Goal: Check status: Check status

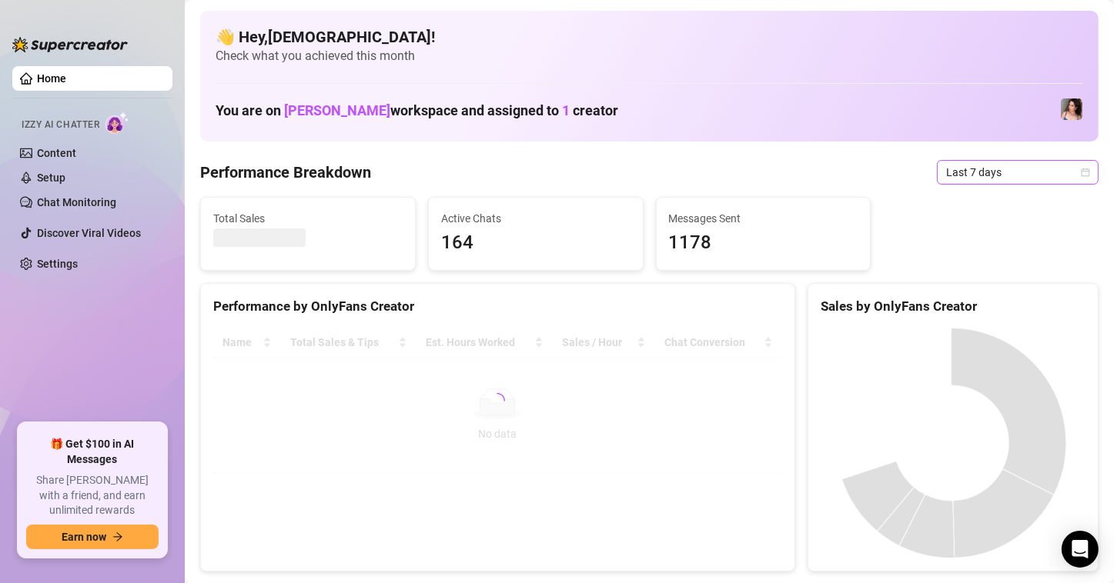
click at [1077, 171] on div "Last 7 days" at bounding box center [1018, 172] width 162 height 25
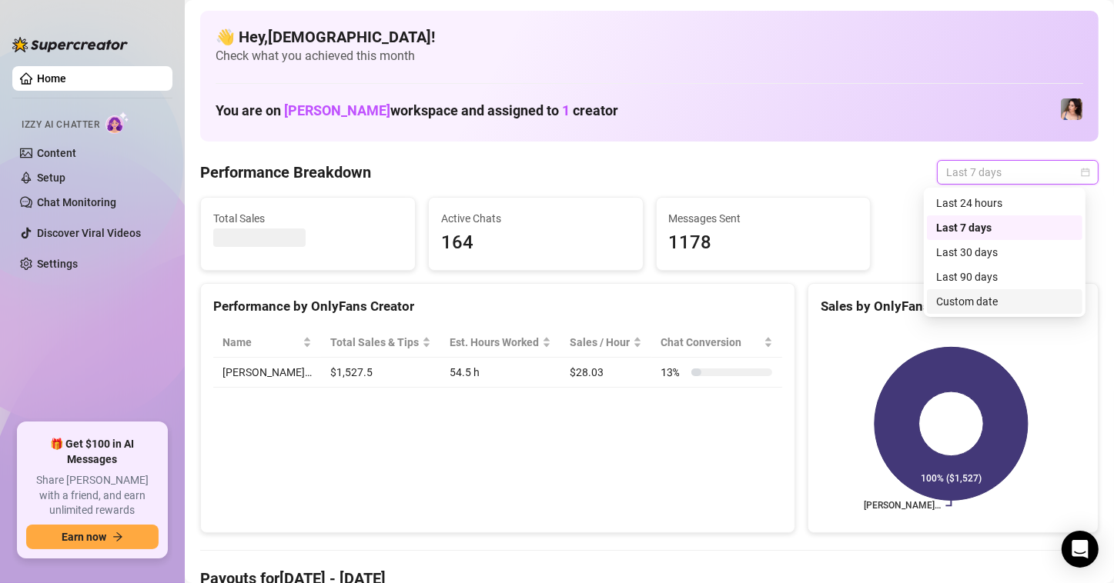
click at [997, 305] on div "Custom date" at bounding box center [1004, 301] width 137 height 17
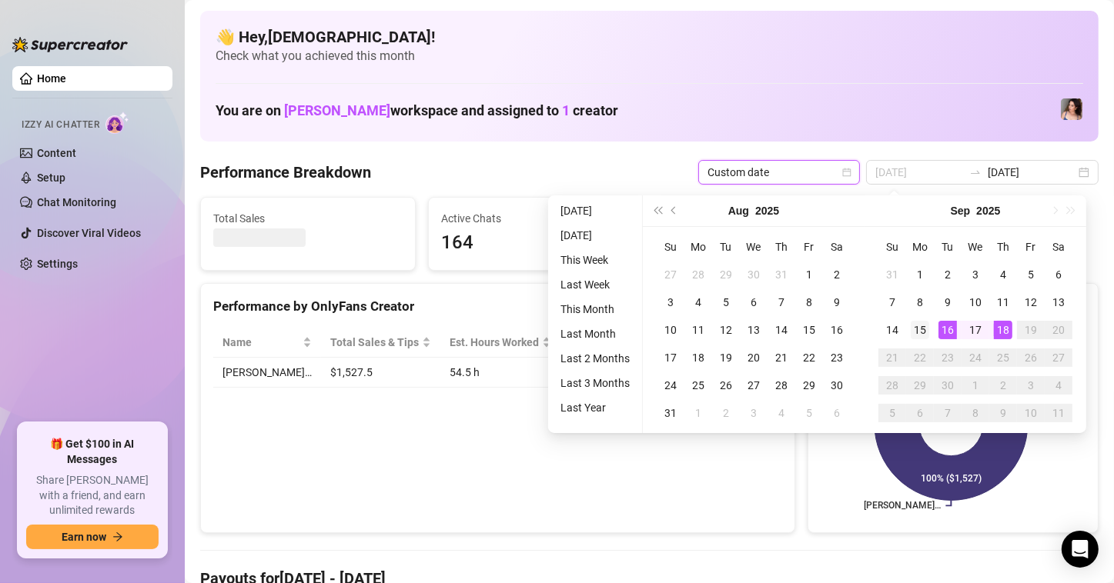
type input "2025-09-15"
click at [917, 329] on div "15" at bounding box center [919, 330] width 18 height 18
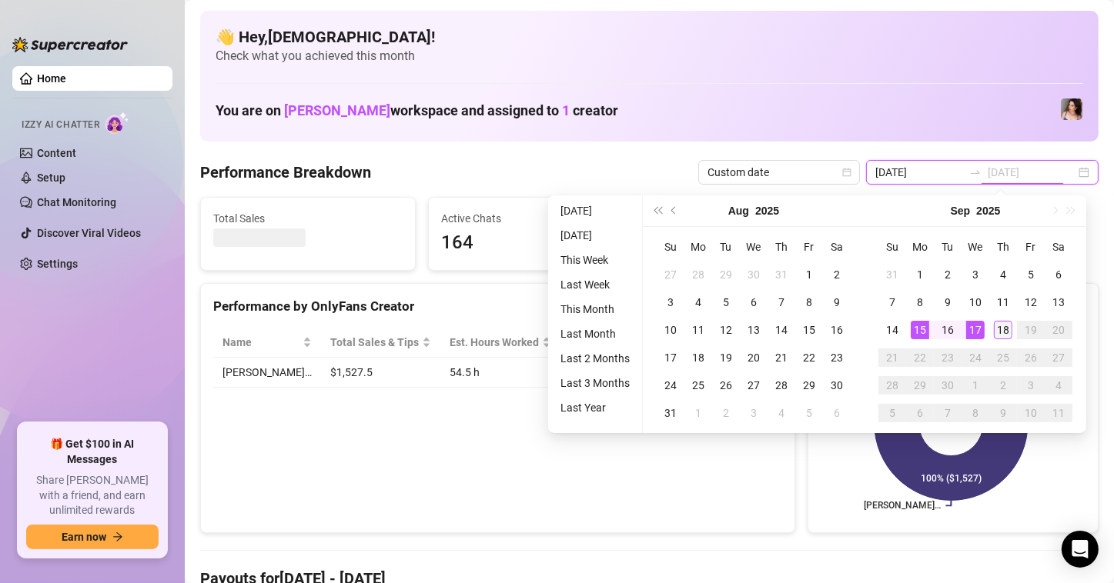
type input "2025-09-18"
click at [996, 329] on div "18" at bounding box center [1003, 330] width 18 height 18
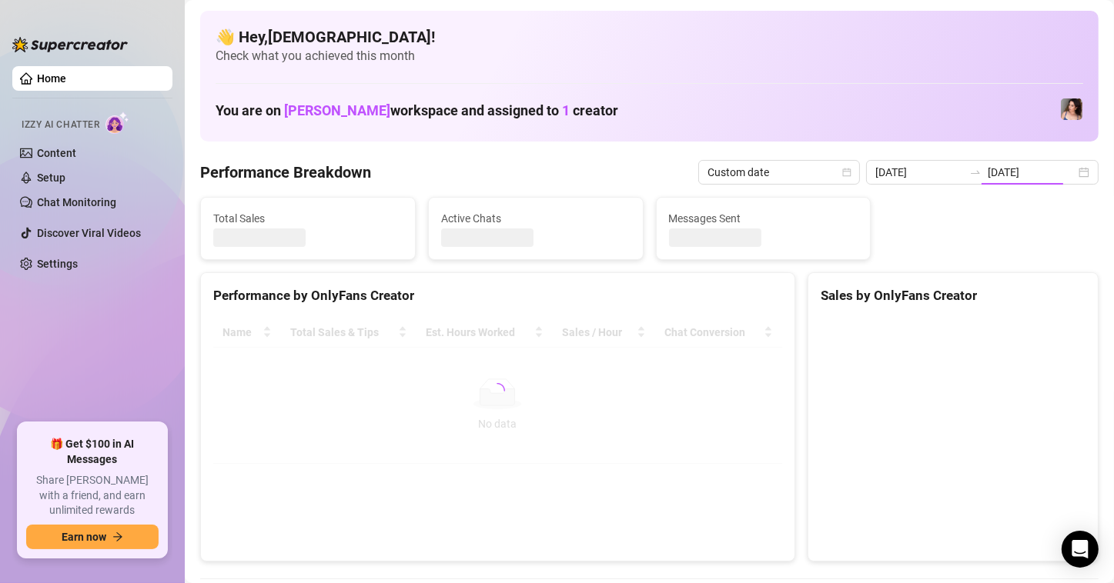
type input "2025-09-15"
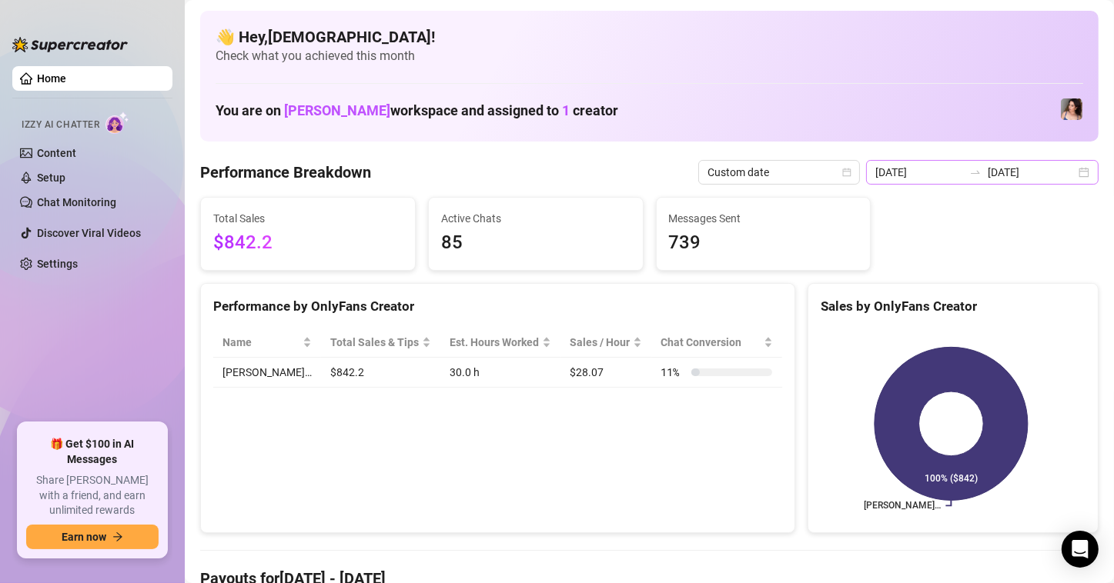
click at [1071, 169] on div "2025-09-15 2025-09-18" at bounding box center [982, 172] width 232 height 25
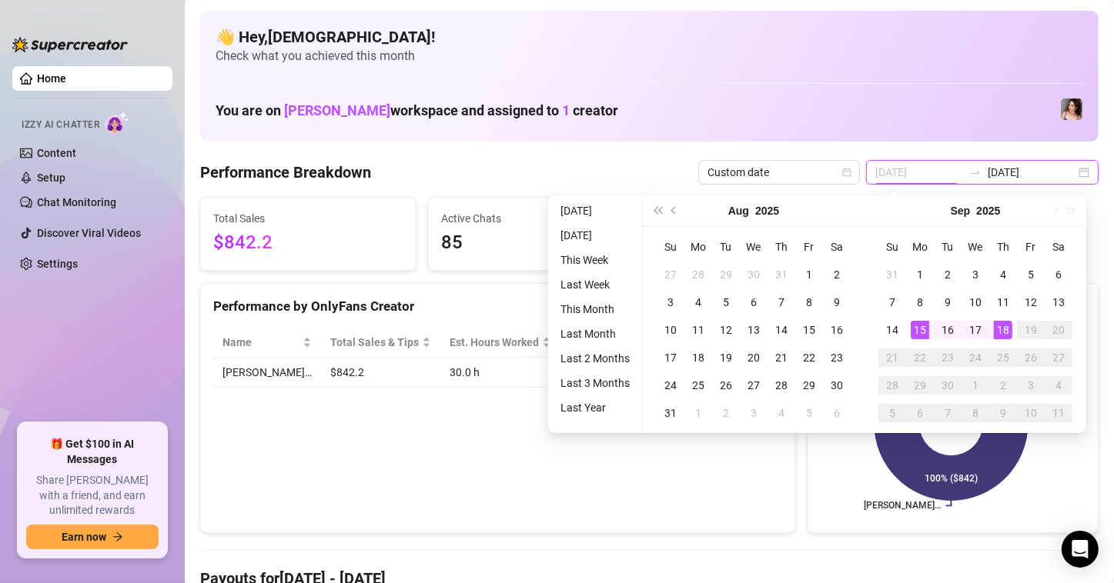
type input "2025-09-15"
click at [913, 329] on div "15" at bounding box center [919, 330] width 18 height 18
type input "2025-09-18"
click at [996, 329] on div "18" at bounding box center [1003, 330] width 18 height 18
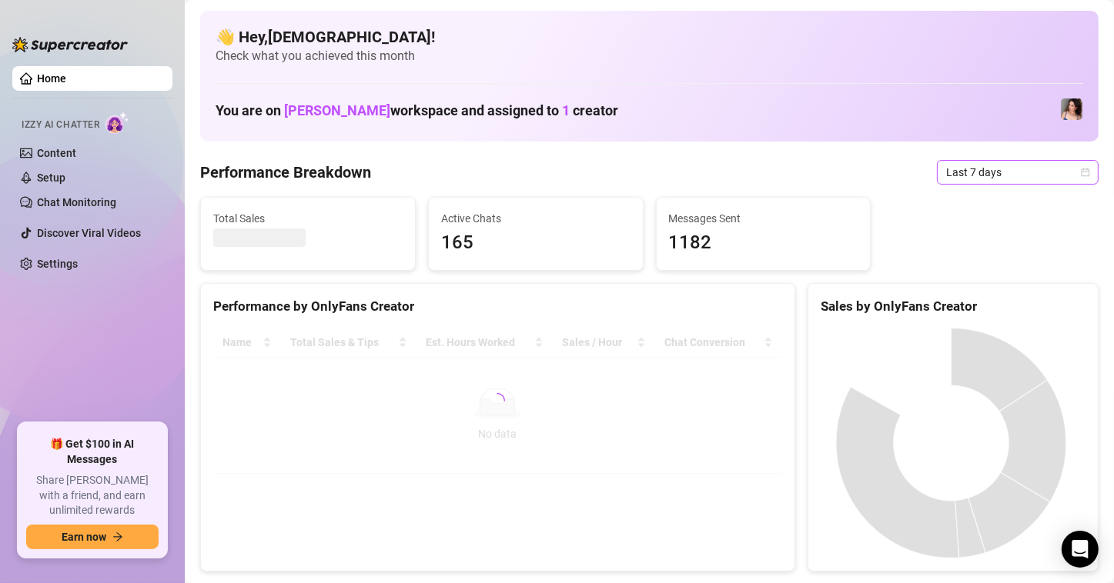
click at [1081, 172] on icon "calendar" at bounding box center [1085, 172] width 8 height 8
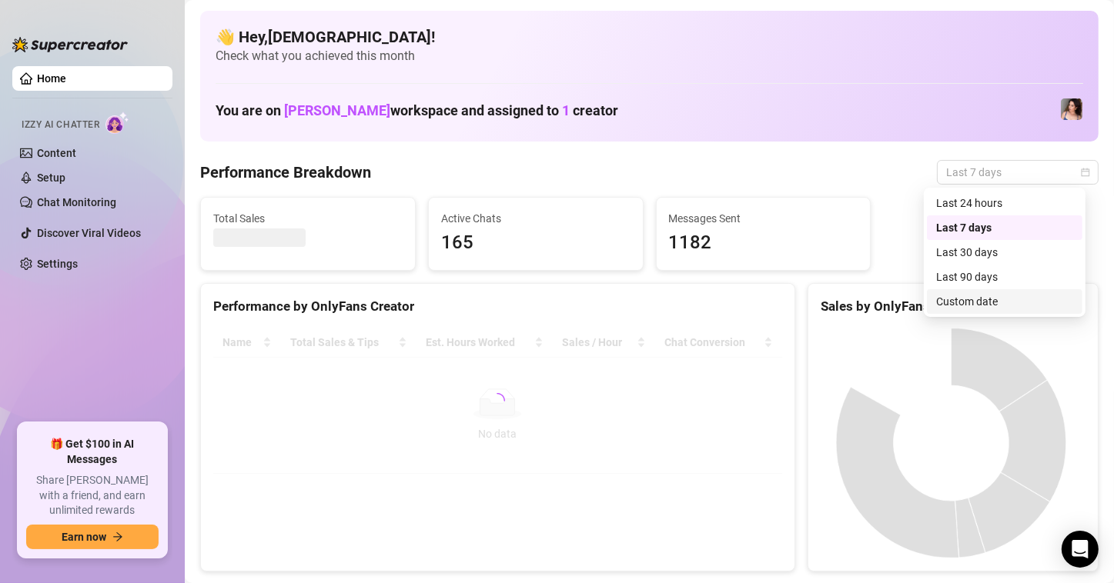
drag, startPoint x: 989, startPoint y: 307, endPoint x: 442, endPoint y: 278, distance: 548.0
click at [988, 306] on div "Custom date" at bounding box center [1004, 301] width 137 height 17
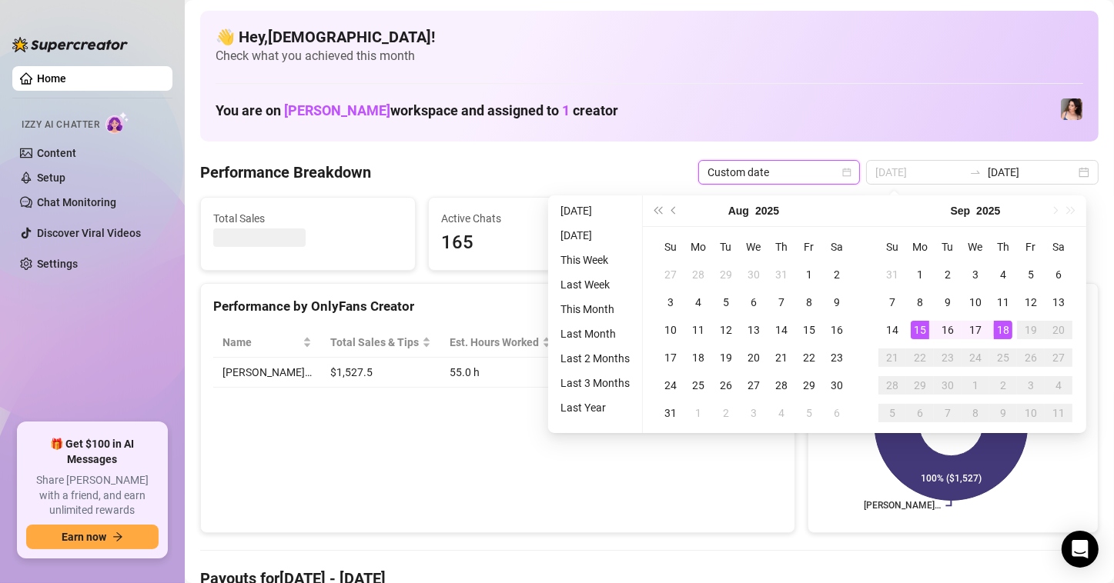
type input "2025-09-15"
click at [906, 326] on td "15" at bounding box center [920, 330] width 28 height 28
type input "2025-09-18"
click at [1004, 334] on div "18" at bounding box center [1003, 330] width 18 height 18
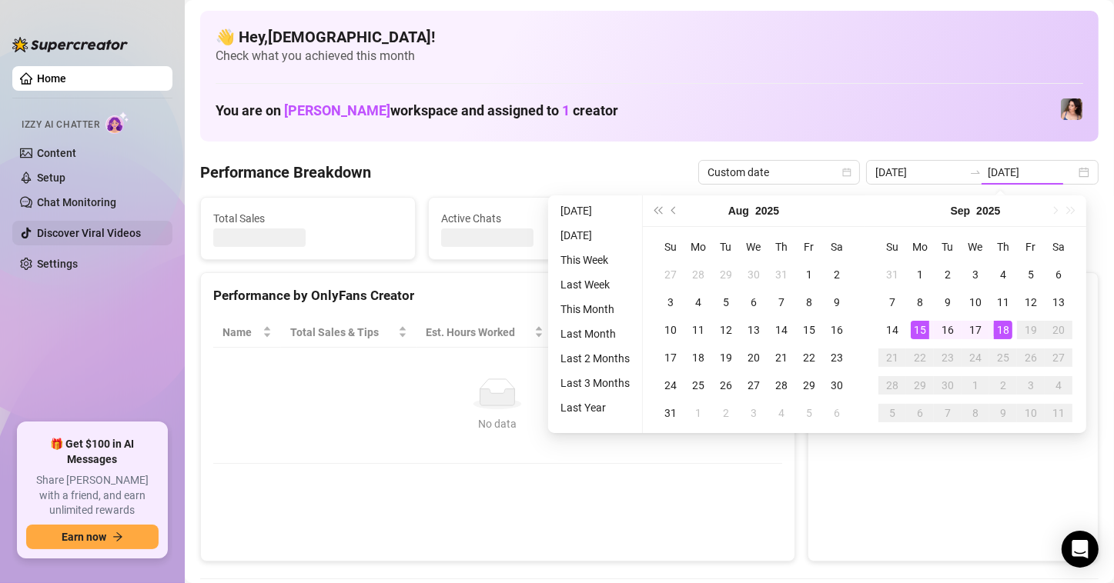
type input "2025-09-15"
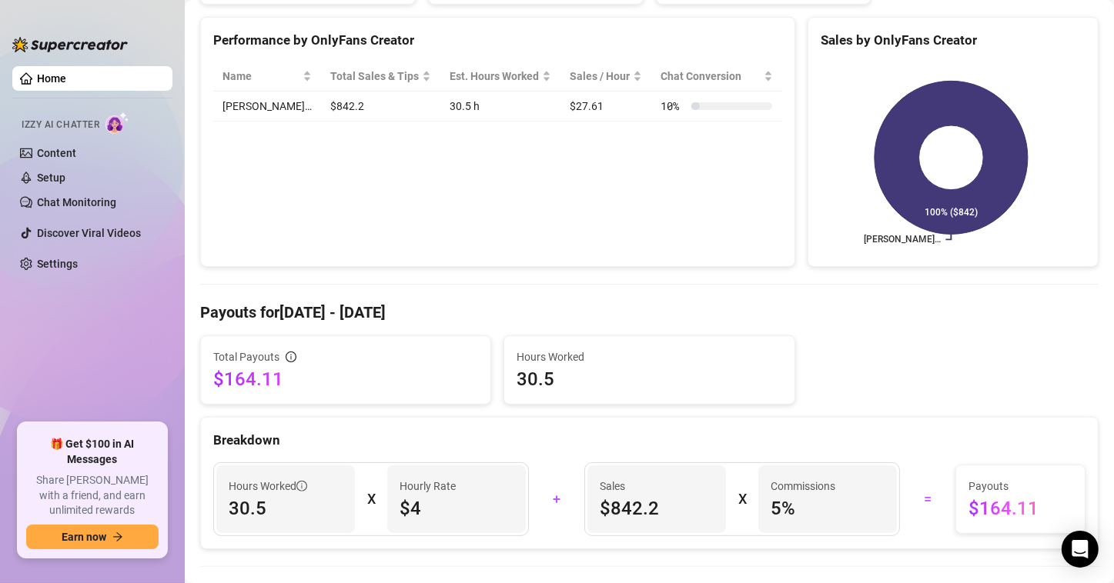
scroll to position [77, 0]
